Goal: Task Accomplishment & Management: Manage account settings

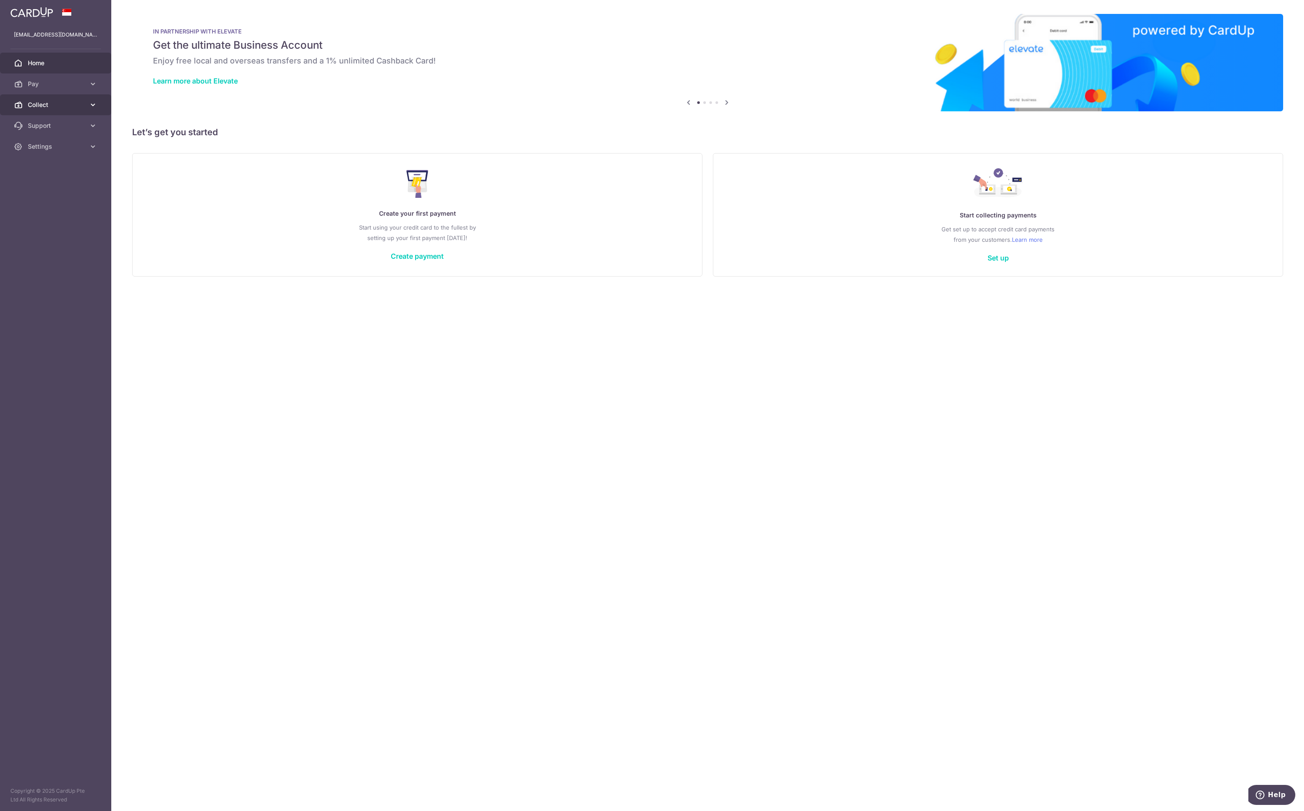
click at [41, 108] on span "Collect" at bounding box center [56, 104] width 57 height 9
click at [44, 124] on span "Dashboard" at bounding box center [56, 125] width 57 height 9
